Goal: Obtain resource: Obtain resource

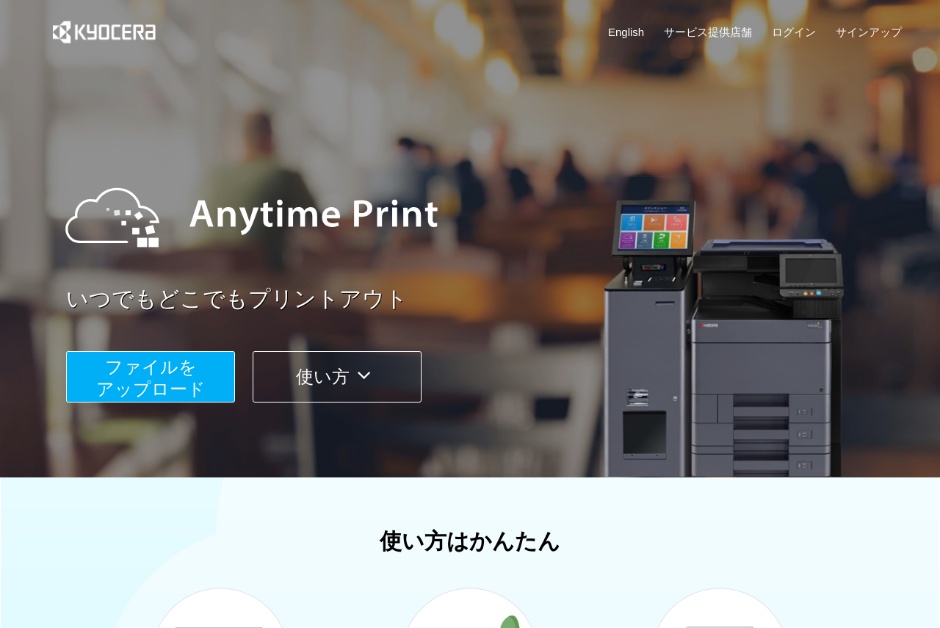
click at [147, 377] on button "ファイルを ​​アップロード" at bounding box center [150, 376] width 169 height 51
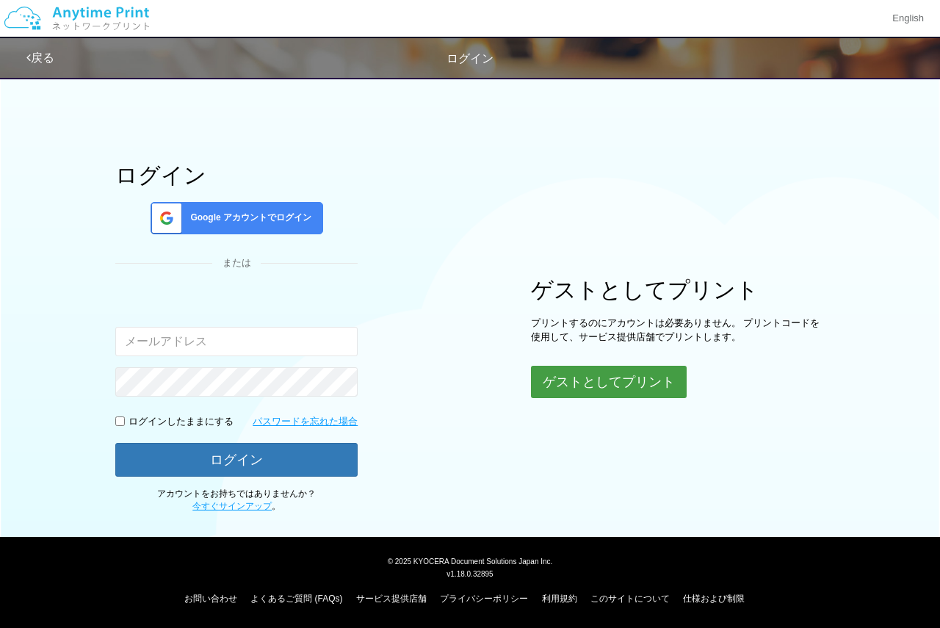
click at [578, 370] on button "ゲストとしてプリント" at bounding box center [609, 382] width 156 height 32
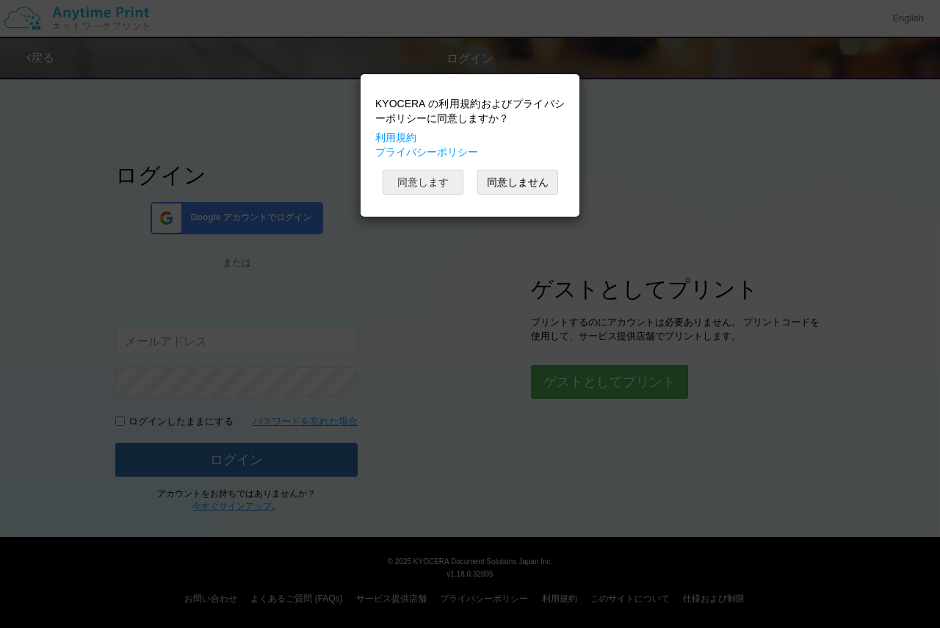
click at [425, 176] on button "同意します" at bounding box center [423, 182] width 81 height 25
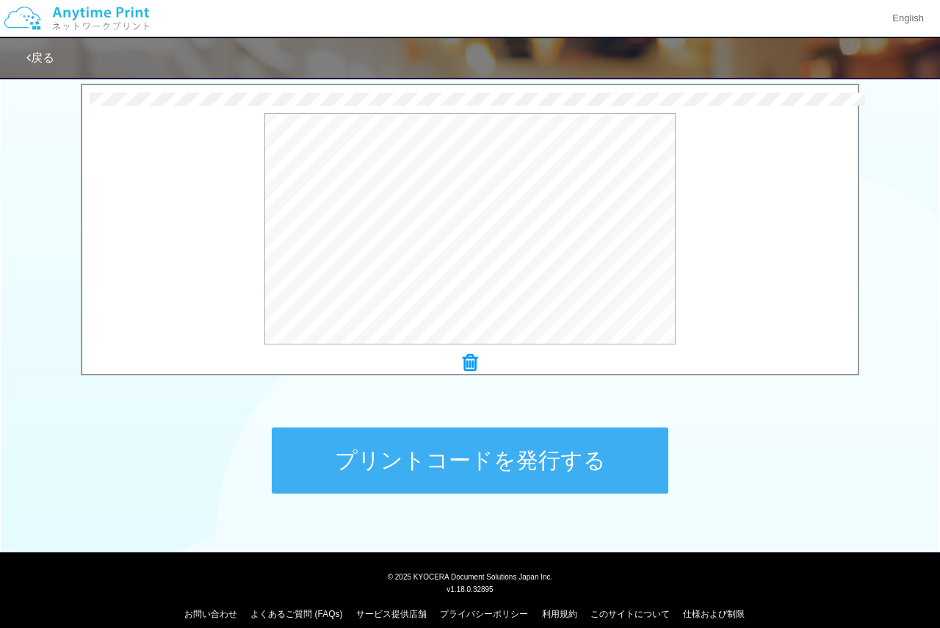
scroll to position [489, 0]
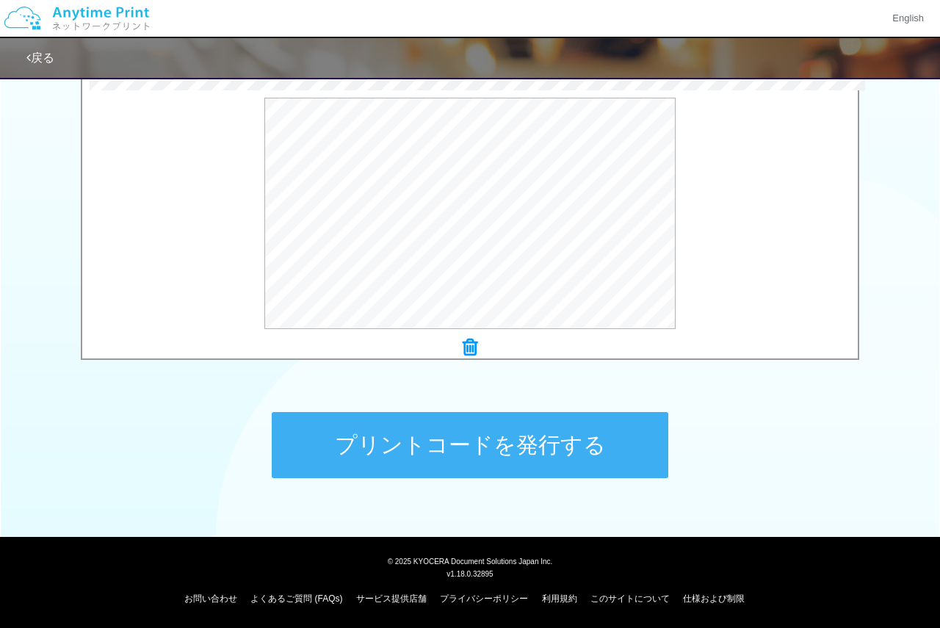
click at [517, 444] on button "プリントコードを発行する" at bounding box center [470, 445] width 397 height 66
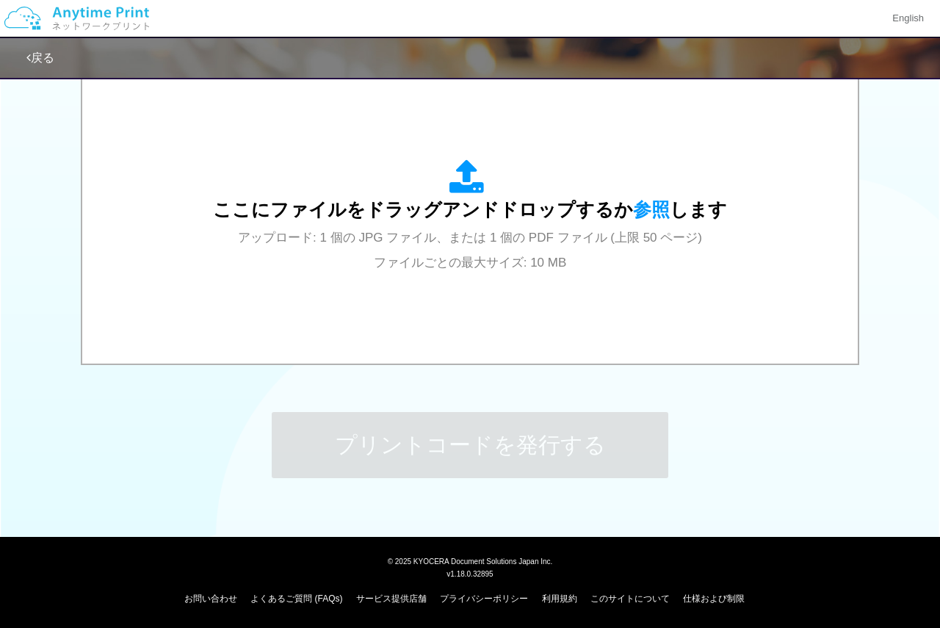
scroll to position [0, 0]
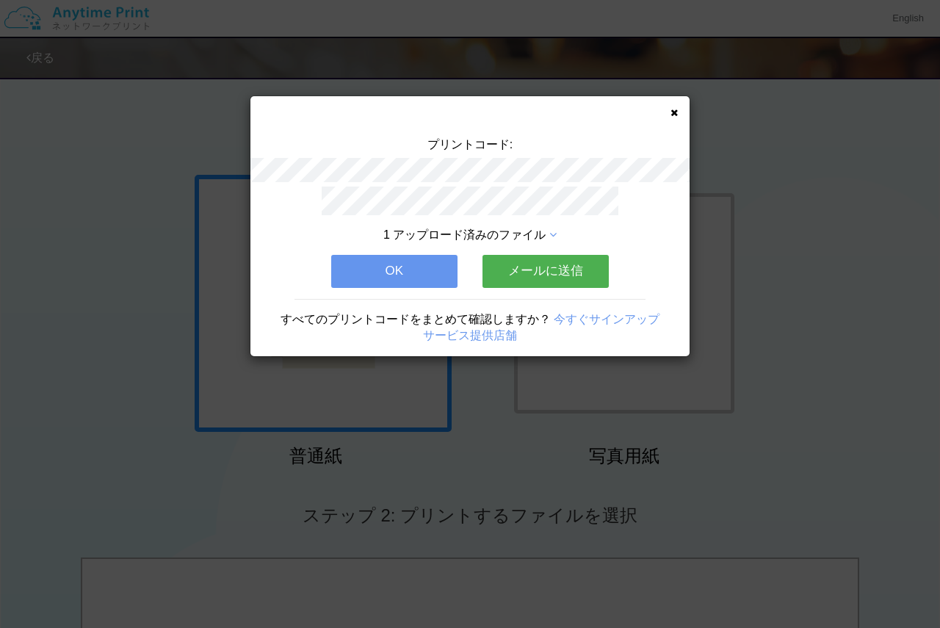
click at [677, 112] on icon at bounding box center [673, 113] width 7 height 10
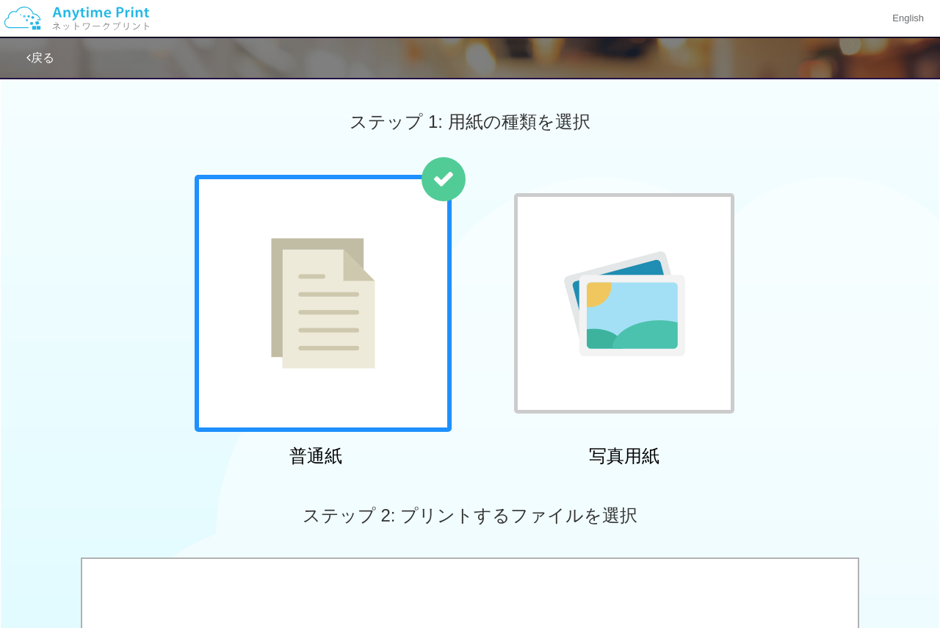
click at [43, 62] on link "戻る" at bounding box center [40, 57] width 28 height 12
